Goal: Task Accomplishment & Management: Complete application form

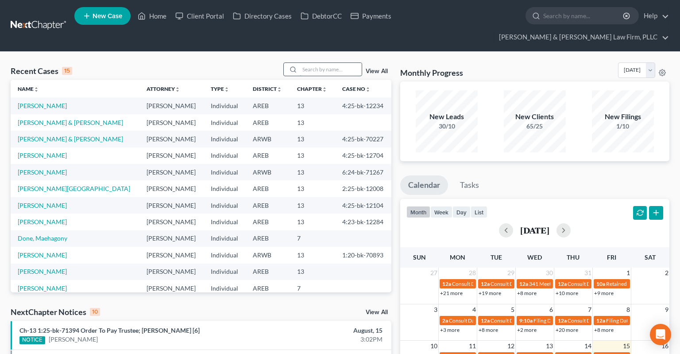
click at [303, 63] on input "search" at bounding box center [331, 69] width 62 height 13
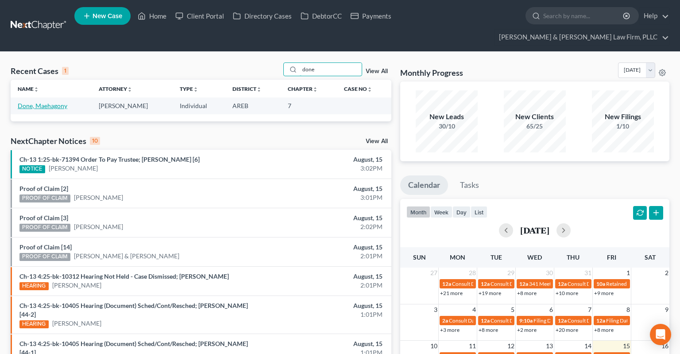
type input "done"
click at [62, 102] on link "Done, Maehagony" at bounding box center [43, 106] width 50 height 8
select select "6"
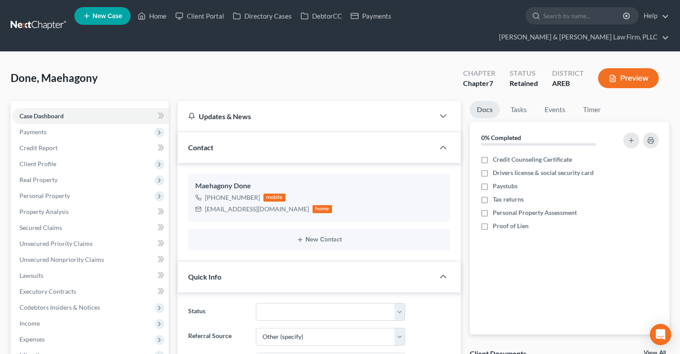
click at [626, 68] on button "Preview" at bounding box center [628, 78] width 61 height 20
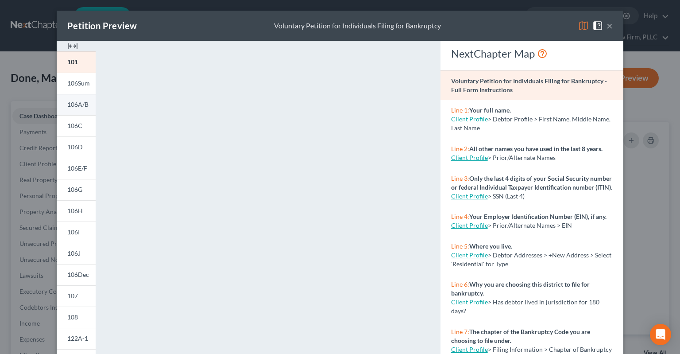
click at [74, 104] on span "106A/B" at bounding box center [77, 105] width 21 height 8
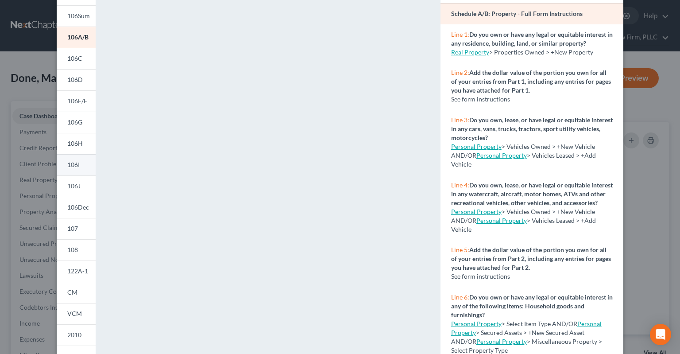
scroll to position [56, 0]
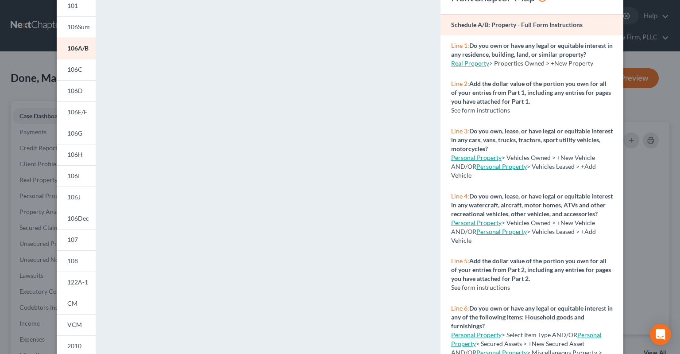
click at [76, 74] on link "106C" at bounding box center [76, 69] width 39 height 21
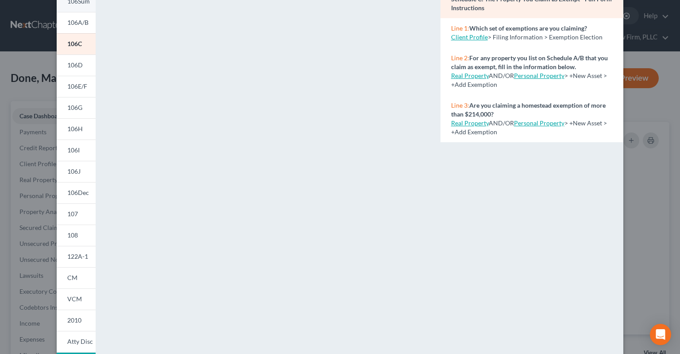
scroll to position [44, 0]
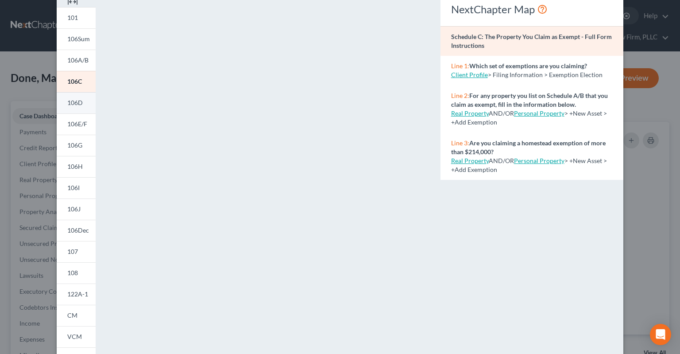
click at [84, 98] on link "106D" at bounding box center [76, 102] width 39 height 21
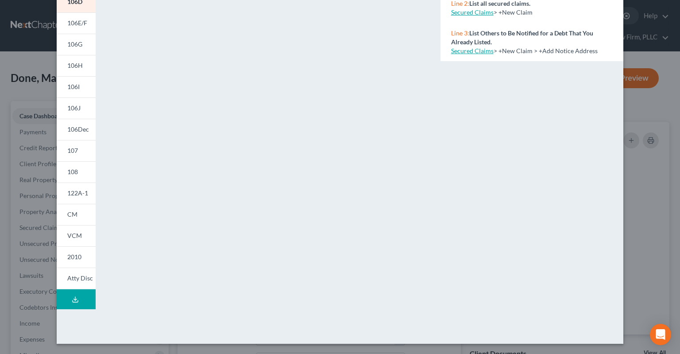
scroll to position [0, 0]
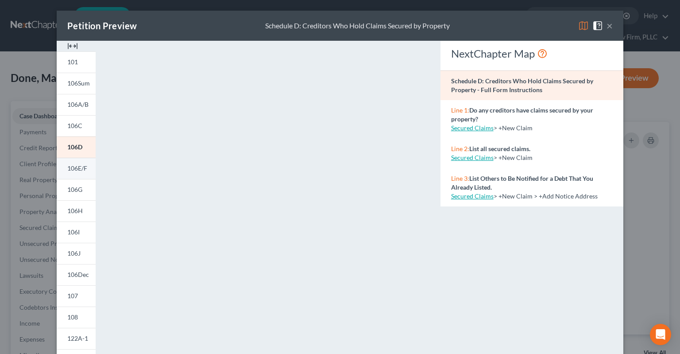
click at [87, 172] on span "106E/F" at bounding box center [77, 168] width 20 height 8
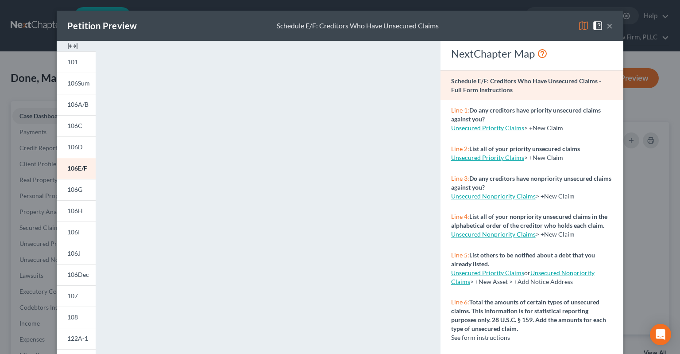
scroll to position [145, 0]
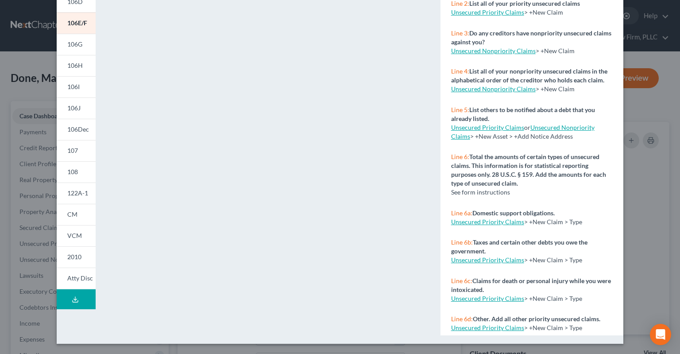
click at [74, 45] on span "106G" at bounding box center [74, 44] width 15 height 8
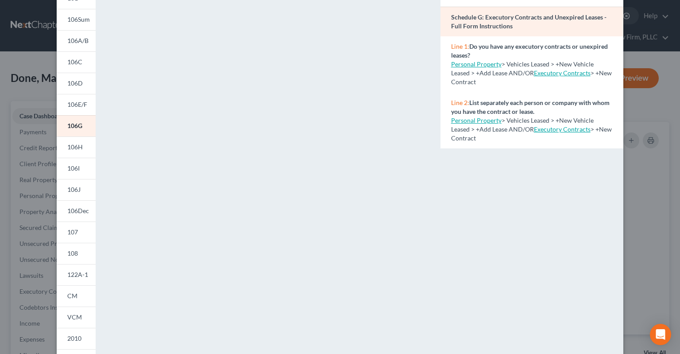
scroll to position [48, 0]
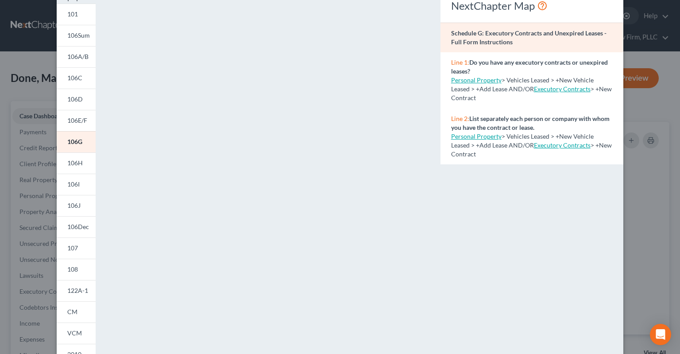
click at [83, 160] on link "106H" at bounding box center [76, 162] width 39 height 21
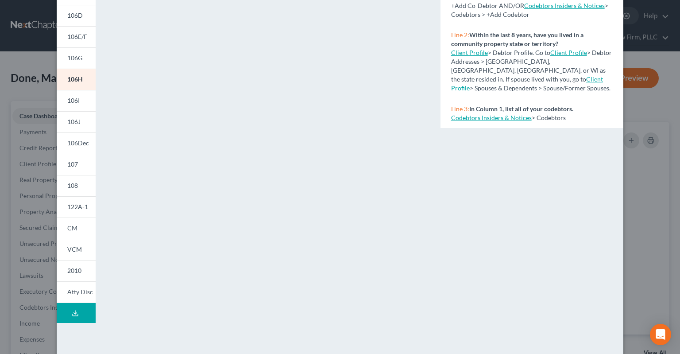
scroll to position [137, 0]
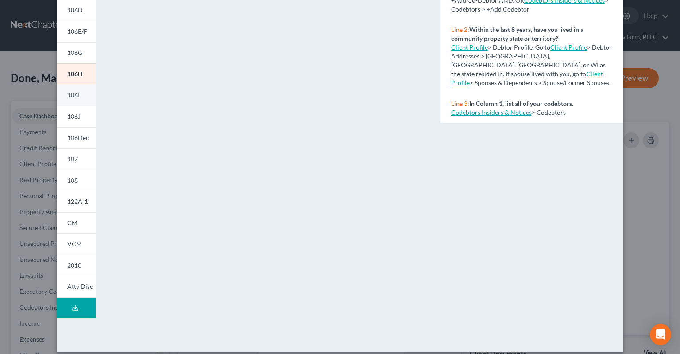
click at [76, 94] on span "106I" at bounding box center [73, 95] width 12 height 8
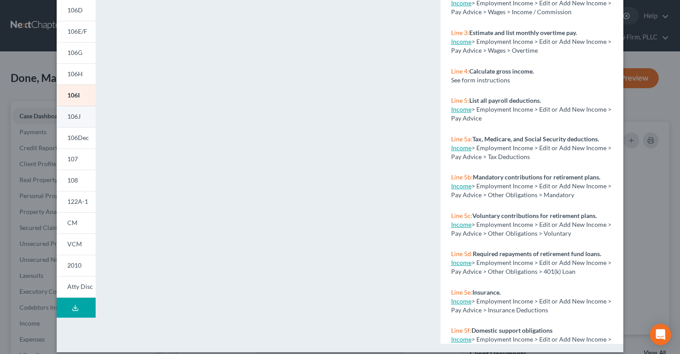
click at [82, 112] on link "106J" at bounding box center [76, 116] width 39 height 21
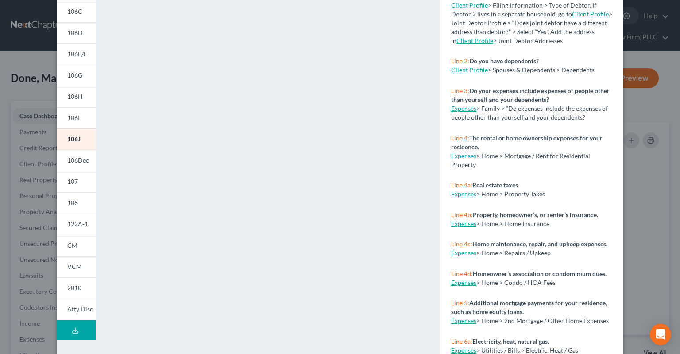
scroll to position [145, 0]
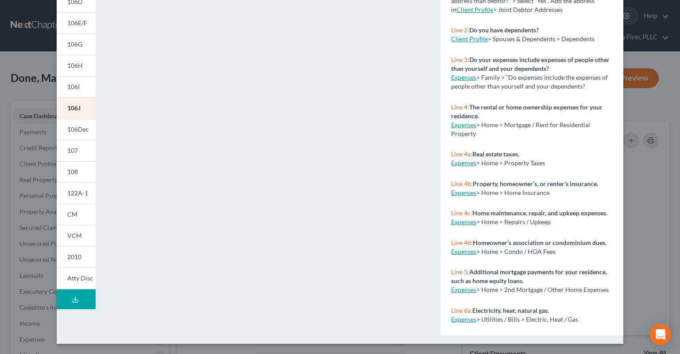
drag, startPoint x: 84, startPoint y: 132, endPoint x: 260, endPoint y: 161, distance: 178.3
click at [84, 130] on span "106Dec" at bounding box center [78, 129] width 22 height 8
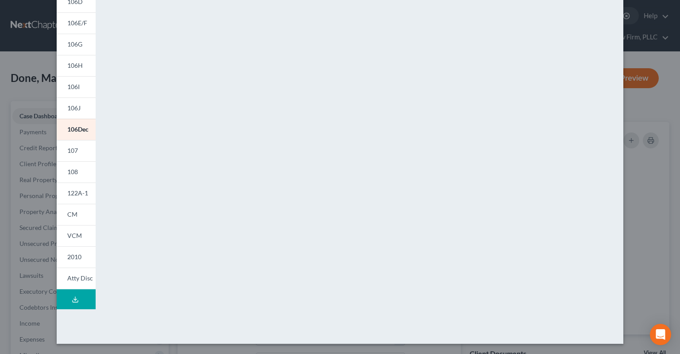
drag, startPoint x: 85, startPoint y: 153, endPoint x: 320, endPoint y: 171, distance: 235.8
click at [85, 153] on link "107" at bounding box center [76, 150] width 39 height 21
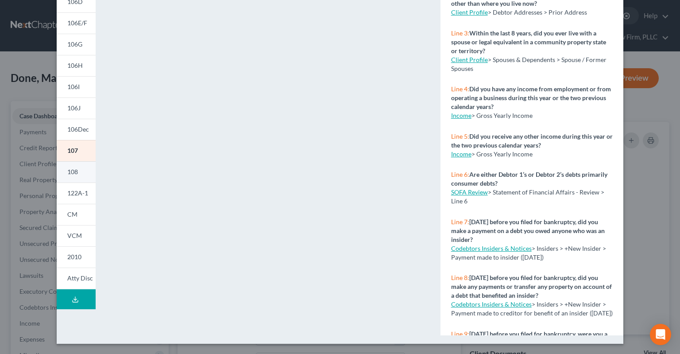
click at [73, 171] on span "108" at bounding box center [72, 172] width 11 height 8
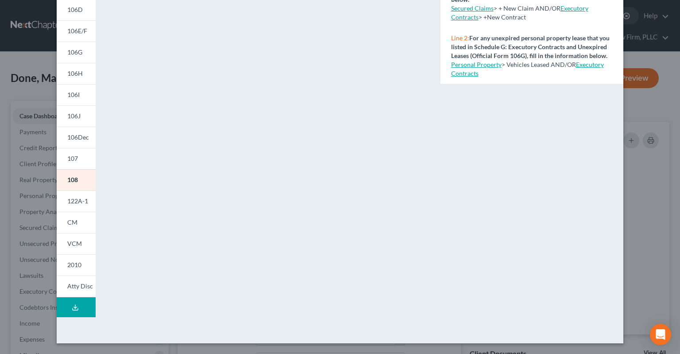
scroll to position [137, 0]
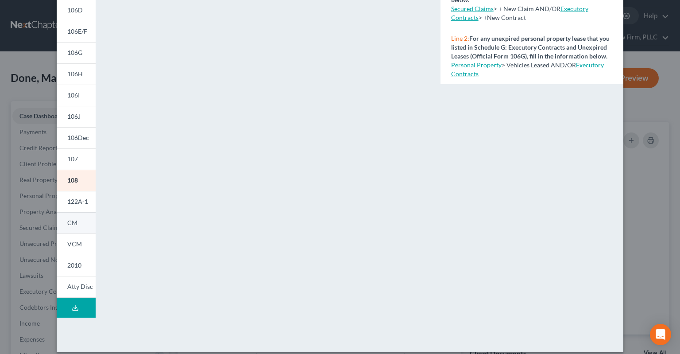
drag, startPoint x: 89, startPoint y: 201, endPoint x: 90, endPoint y: 216, distance: 15.6
click at [88, 200] on link "122A-1" at bounding box center [76, 201] width 39 height 21
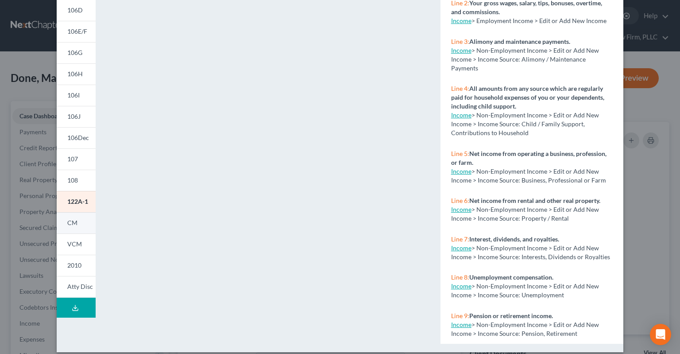
click at [81, 221] on link "CM" at bounding box center [76, 222] width 39 height 21
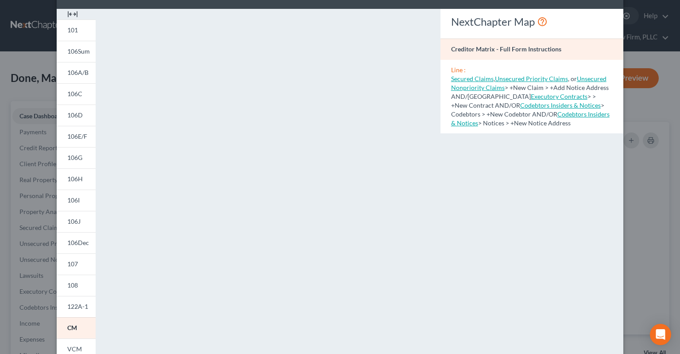
scroll to position [3, 0]
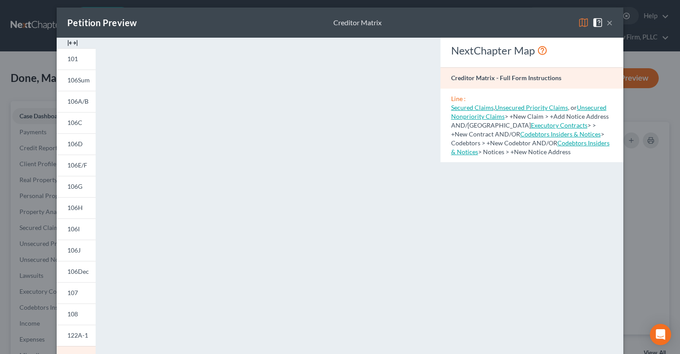
click at [607, 21] on button "×" at bounding box center [610, 22] width 6 height 11
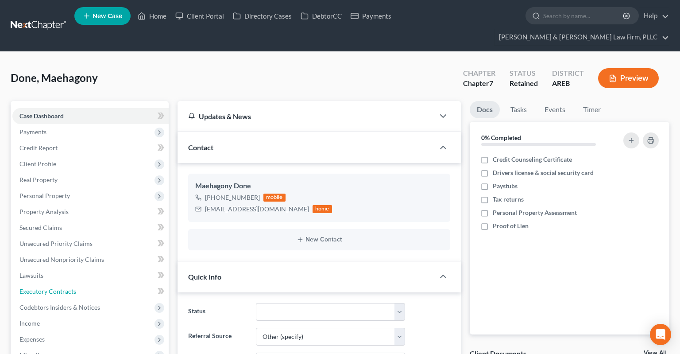
click at [78, 283] on link "Executory Contracts" at bounding box center [90, 291] width 156 height 16
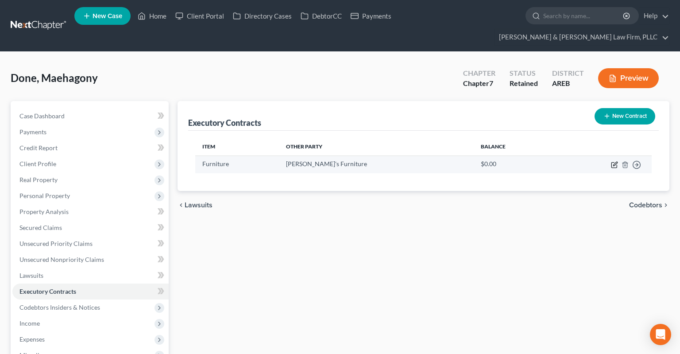
click at [617, 161] on icon "button" at bounding box center [614, 164] width 7 height 7
select select "0"
select select "2"
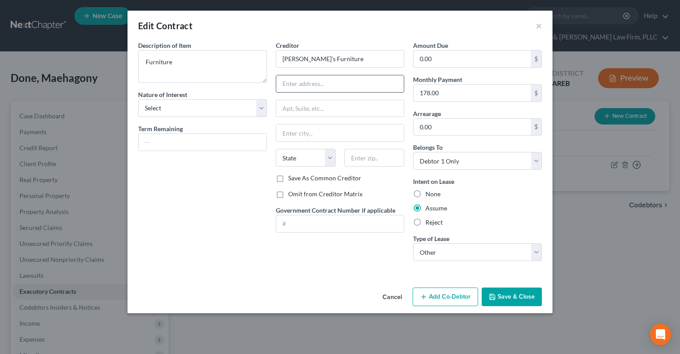
click at [309, 87] on input "text" at bounding box center [340, 83] width 128 height 17
paste input "[STREET_ADDRESS][PERSON_NAME]"
type input "[STREET_ADDRESS][PERSON_NAME]"
click at [353, 154] on input "text" at bounding box center [375, 158] width 60 height 18
paste input "72401"
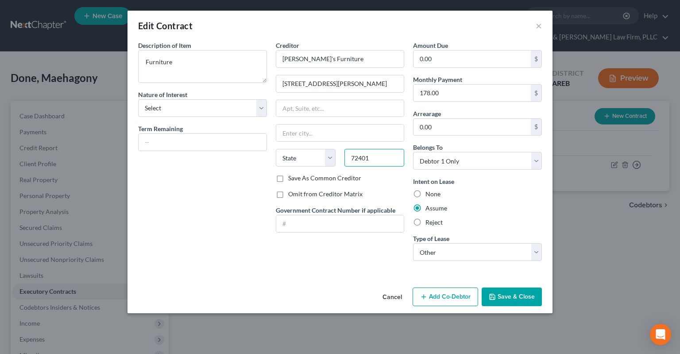
type input "72401"
click at [240, 178] on div "Description of non-residential real property * Description of Item * Furniture …" at bounding box center [203, 154] width 138 height 227
type input "[GEOGRAPHIC_DATA]"
select select "2"
click at [501, 298] on button "Save & Close" at bounding box center [512, 296] width 60 height 19
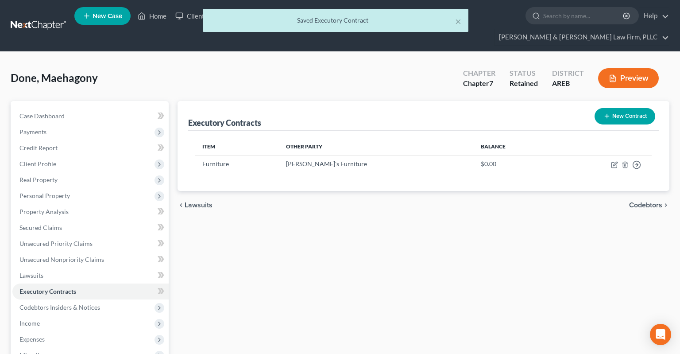
click at [616, 74] on icon "button" at bounding box center [613, 78] width 8 height 8
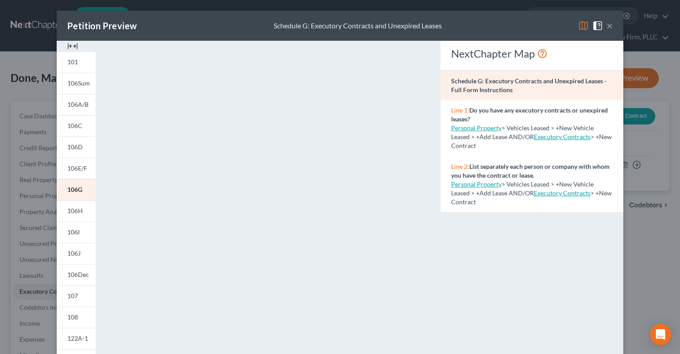
click at [611, 27] on button "×" at bounding box center [610, 25] width 6 height 11
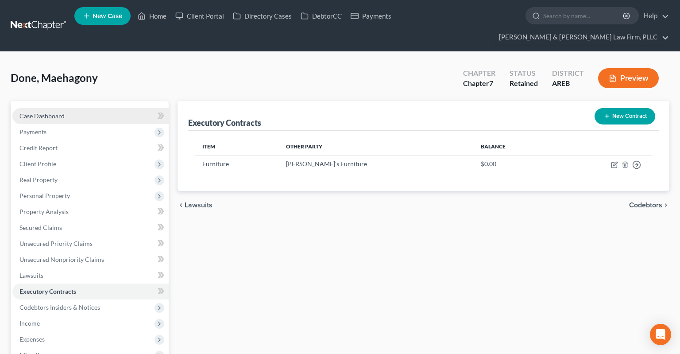
click at [120, 108] on link "Case Dashboard" at bounding box center [90, 116] width 156 height 16
select select "6"
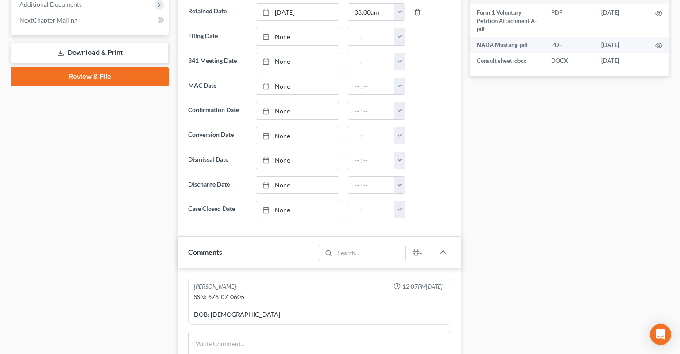
scroll to position [421, 0]
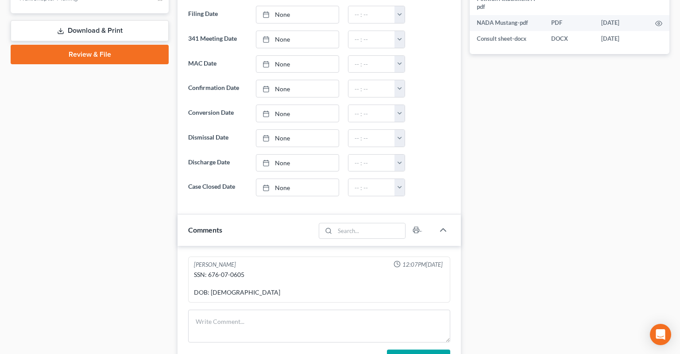
click at [210, 270] on div "SSN: 676-07-0605 DOB: [DEMOGRAPHIC_DATA]" at bounding box center [319, 283] width 251 height 27
drag, startPoint x: 210, startPoint y: 256, endPoint x: 235, endPoint y: 254, distance: 24.9
click at [235, 270] on div "SSN: 676-07-0605 DOB: [DEMOGRAPHIC_DATA]" at bounding box center [319, 283] width 251 height 27
copy div "676-07-0605"
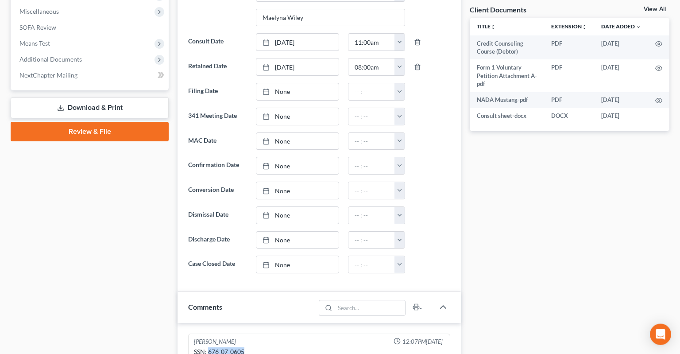
scroll to position [280, 0]
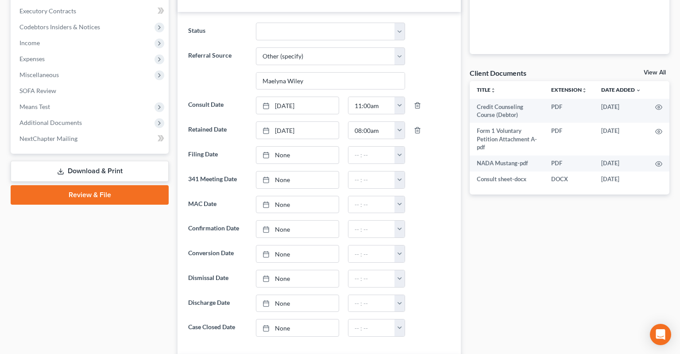
click at [103, 115] on span "Additional Documents" at bounding box center [90, 123] width 156 height 16
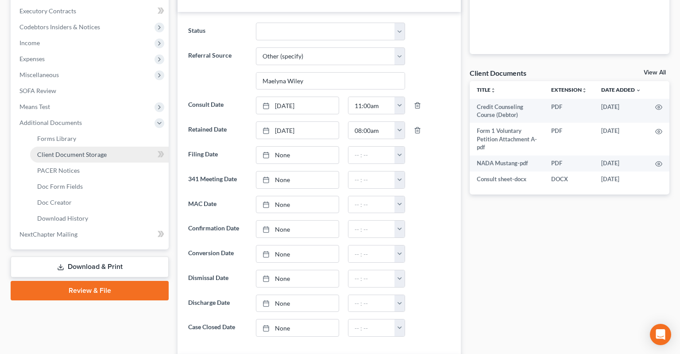
click at [120, 147] on link "Client Document Storage" at bounding box center [99, 155] width 139 height 16
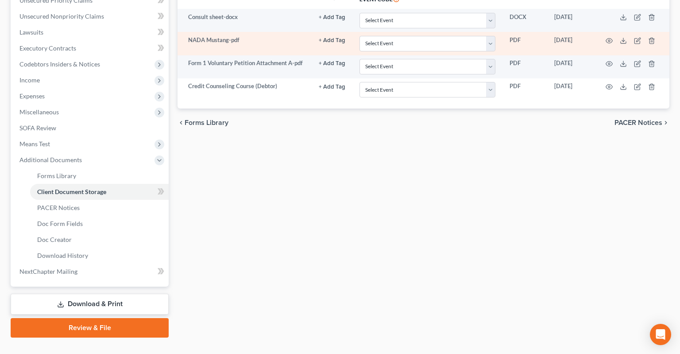
scroll to position [150, 0]
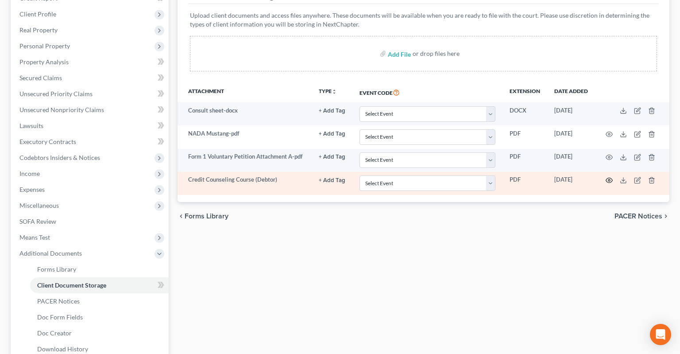
click at [611, 177] on icon "button" at bounding box center [609, 180] width 7 height 7
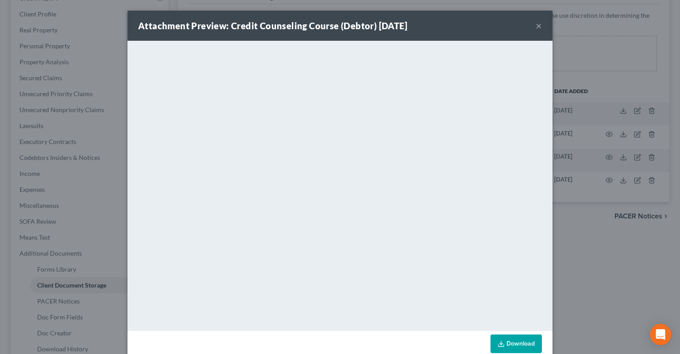
click at [537, 29] on button "×" at bounding box center [539, 25] width 6 height 11
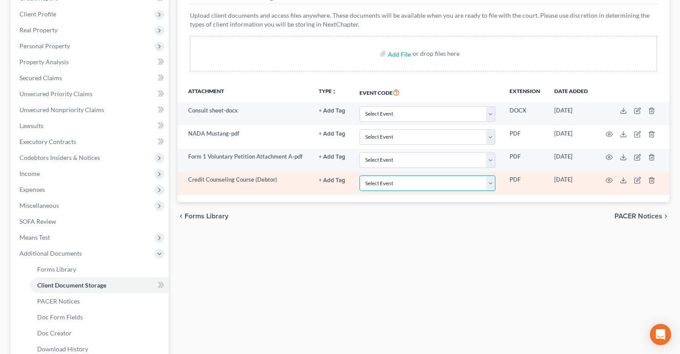
select select "0"
click option "Certificate of Credit Counseling - Debtor" at bounding box center [0, 0] width 0 height 0
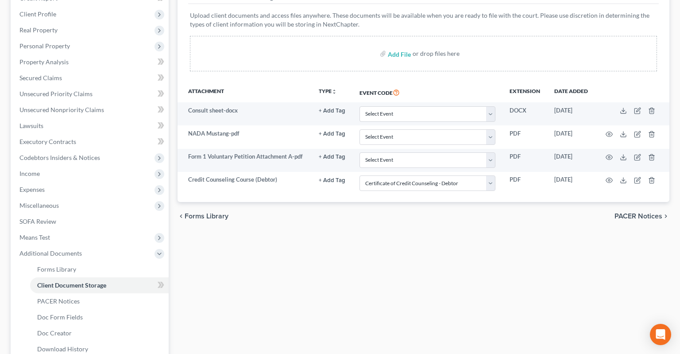
click at [434, 227] on div "Forms Library Client Document Storage PACER Notices Doc Form Fields Doc Creator…" at bounding box center [423, 191] width 501 height 480
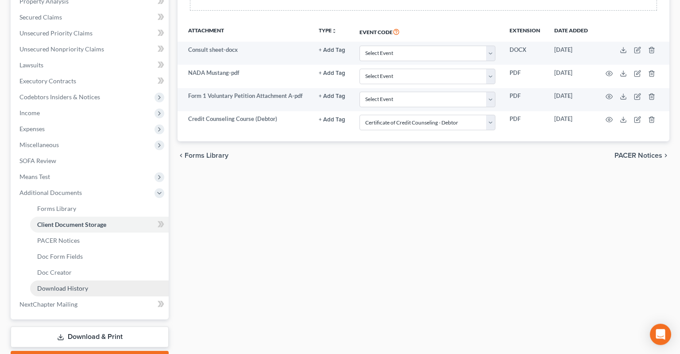
scroll to position [243, 0]
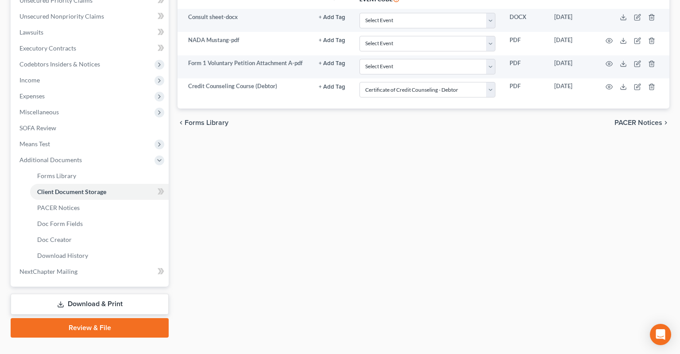
click at [99, 318] on link "Review & File" at bounding box center [90, 327] width 158 height 19
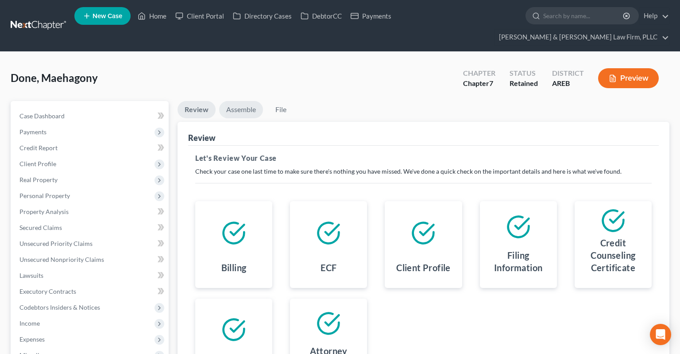
click at [251, 101] on link "Assemble" at bounding box center [241, 109] width 44 height 17
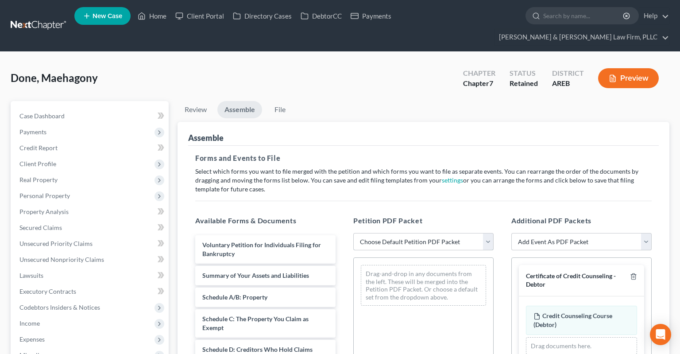
click at [353, 233] on select "Choose Default Petition PDF Packet Complete Bankruptcy Petition (all forms and …" at bounding box center [423, 242] width 140 height 18
select select "0"
click option "Complete Bankruptcy Petition (all forms and schedules)" at bounding box center [0, 0] width 0 height 0
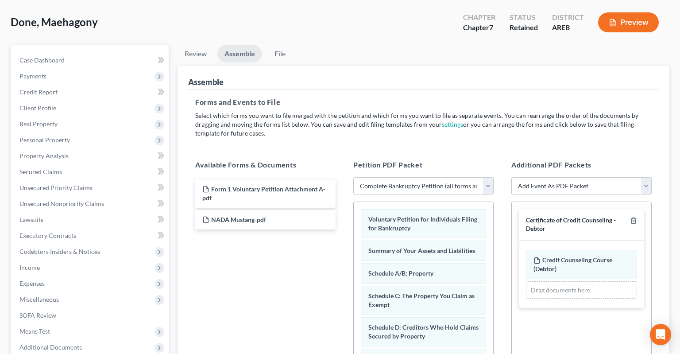
scroll to position [93, 0]
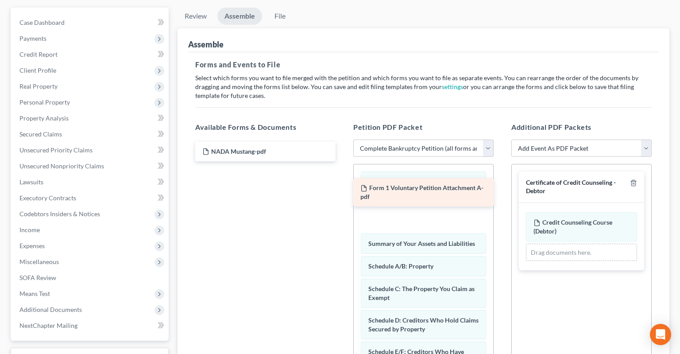
drag, startPoint x: 294, startPoint y: 132, endPoint x: 443, endPoint y: 189, distance: 159.7
click at [343, 161] on div "Form 1 Voluntary Petition Attachment A-pdf Form 1 Voluntary Petition Attachment…" at bounding box center [265, 151] width 155 height 19
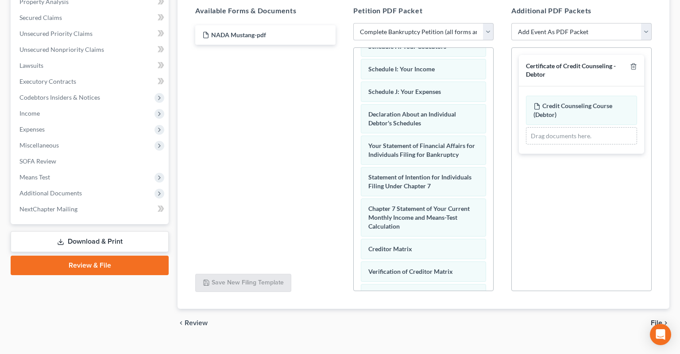
scroll to position [344, 0]
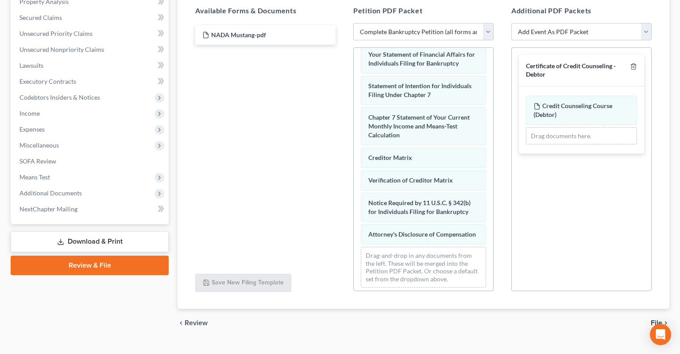
click at [653, 319] on span "File" at bounding box center [657, 322] width 12 height 7
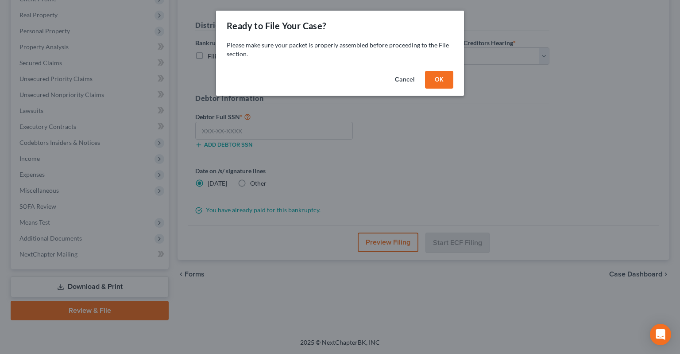
scroll to position [147, 0]
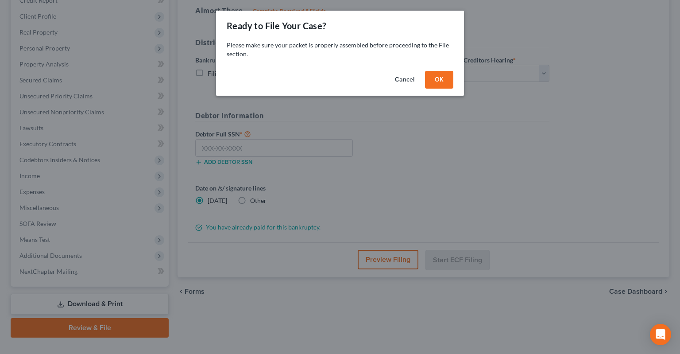
click at [434, 87] on button "OK" at bounding box center [439, 80] width 28 height 18
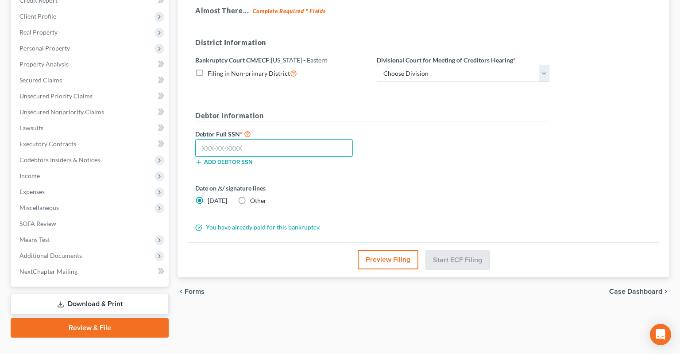
drag, startPoint x: 320, startPoint y: 129, endPoint x: 326, endPoint y: 121, distance: 10.2
click at [319, 139] on input "text" at bounding box center [274, 148] width 158 height 18
paste input "676-07-0605"
type input "676-07-0605"
click at [377, 65] on select "Choose Division Delta Division Northern Division Central Division" at bounding box center [463, 74] width 173 height 18
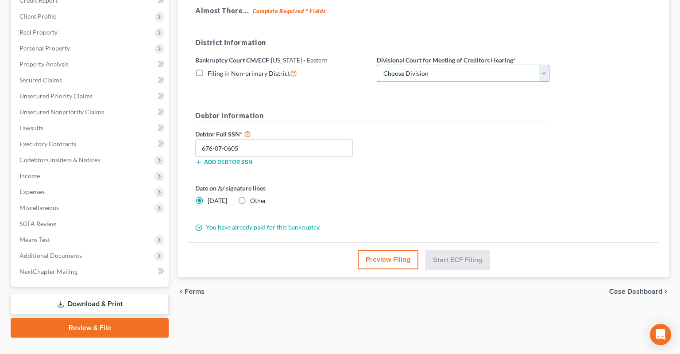
select select "1"
click option "Northern Division" at bounding box center [0, 0] width 0 height 0
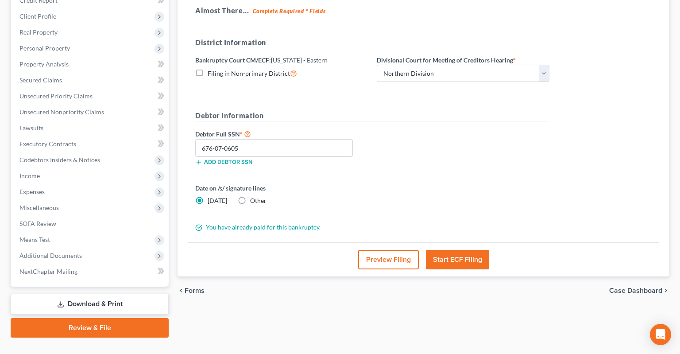
click at [410, 128] on div "Debtor Full SSN * 676-07-0605 Add debtor SSN" at bounding box center [372, 150] width 363 height 44
click at [469, 250] on button "Start ECF Filing" at bounding box center [457, 259] width 63 height 19
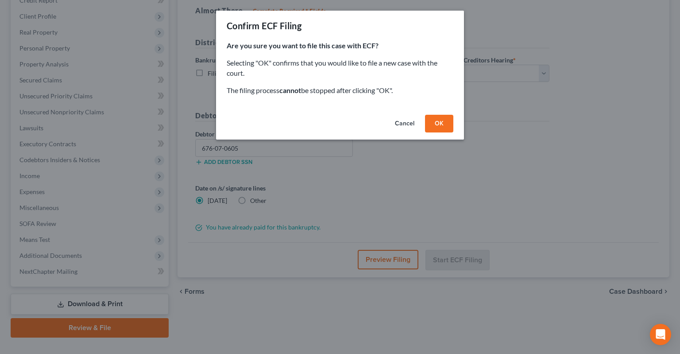
click at [447, 122] on button "OK" at bounding box center [439, 124] width 28 height 18
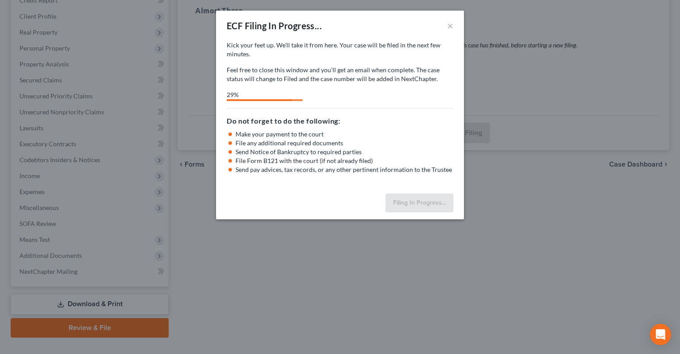
select select "1"
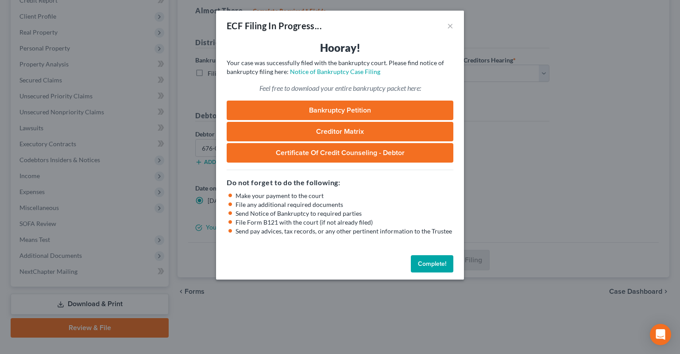
click at [434, 266] on button "Complete!" at bounding box center [432, 264] width 43 height 18
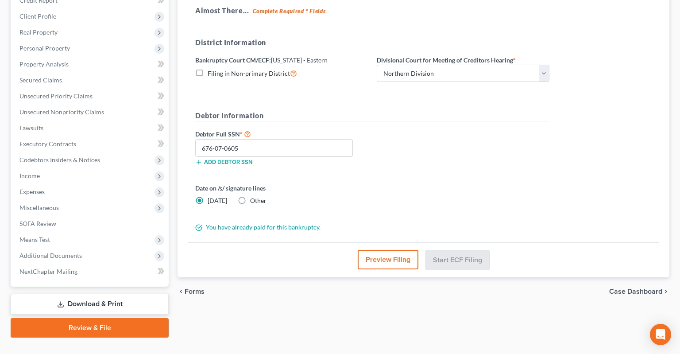
scroll to position [7, 0]
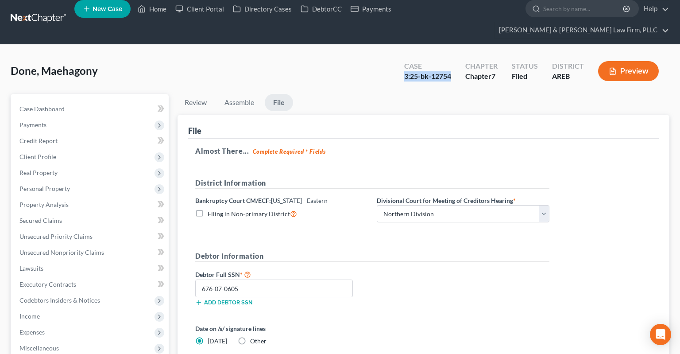
drag, startPoint x: 405, startPoint y: 60, endPoint x: 456, endPoint y: 59, distance: 50.9
click at [456, 59] on div "Case 3:25-bk-12754" at bounding box center [427, 72] width 61 height 26
copy div "3:25-bk-12754"
click at [154, 12] on link "Home" at bounding box center [152, 9] width 38 height 16
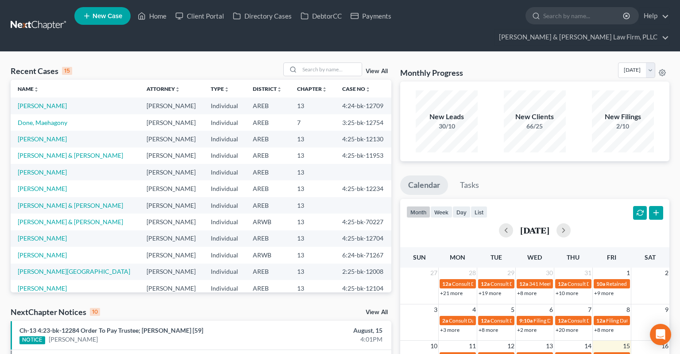
click at [375, 309] on link "View All" at bounding box center [377, 312] width 22 height 6
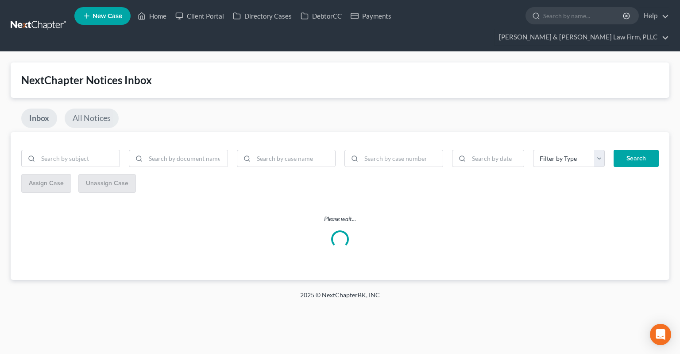
click at [102, 111] on link "All Notices" at bounding box center [92, 118] width 54 height 19
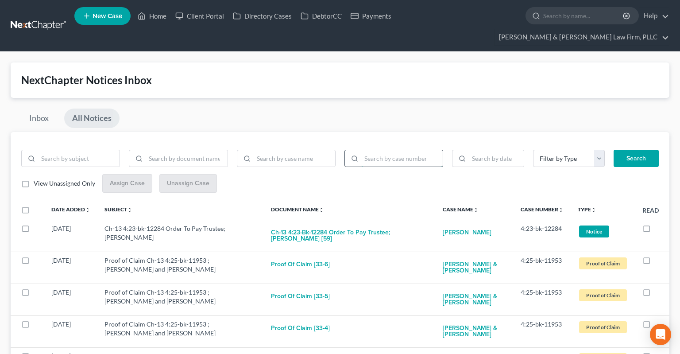
click at [403, 150] on input "search" at bounding box center [401, 158] width 81 height 17
paste input "6:23-bk-70783"
type input "6:23-bk-70783"
click at [617, 150] on button "Search" at bounding box center [636, 159] width 45 height 18
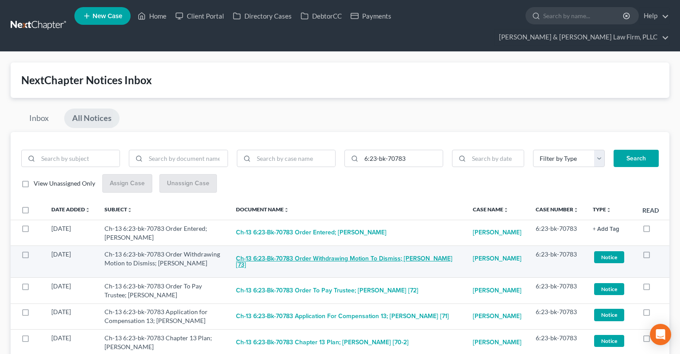
click at [311, 250] on button "Ch-13 6:23-bk-70783 Order Withdrawing Motion to Dismiss; [PERSON_NAME] [73]" at bounding box center [347, 262] width 223 height 24
checkbox input "true"
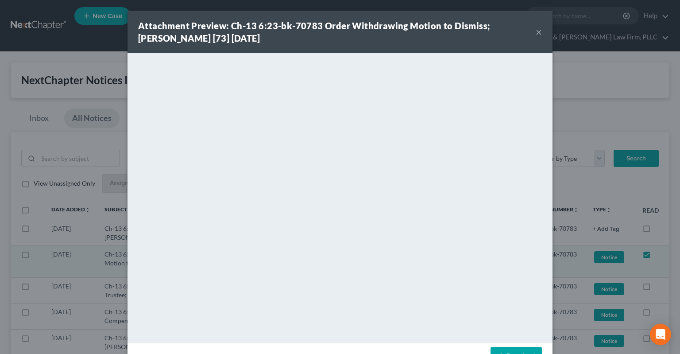
click at [539, 31] on button "×" at bounding box center [539, 32] width 6 height 11
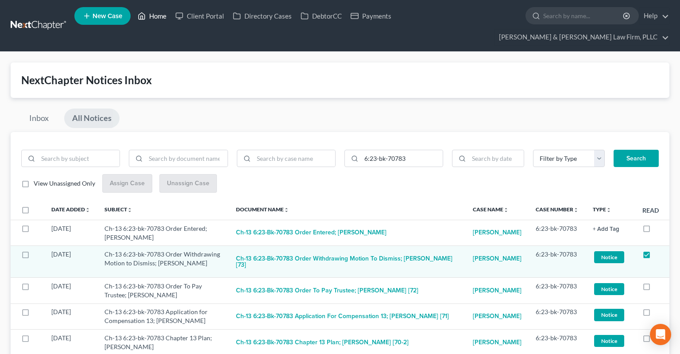
click at [146, 23] on link "Home" at bounding box center [152, 16] width 38 height 16
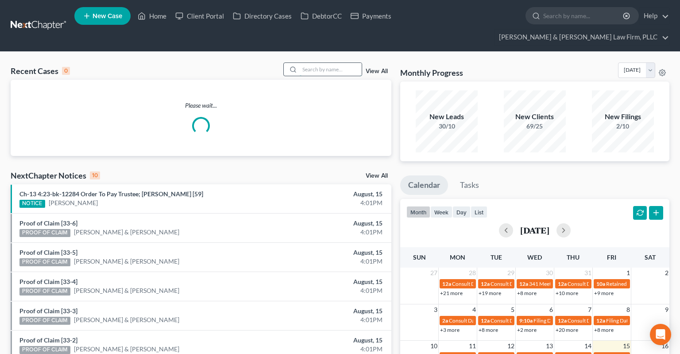
click at [328, 63] on input "search" at bounding box center [331, 69] width 62 height 13
paste input "[PERSON_NAME]"
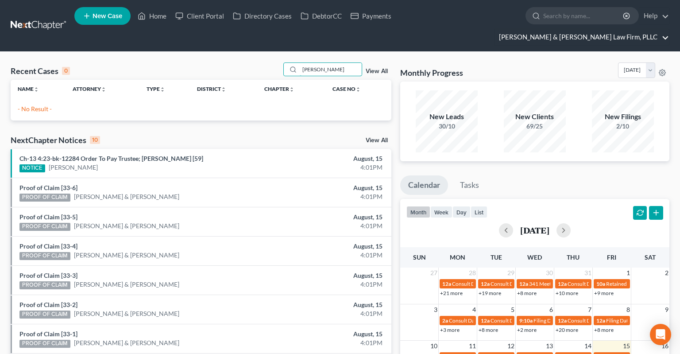
type input "[PERSON_NAME]"
